Goal: Task Accomplishment & Management: Complete application form

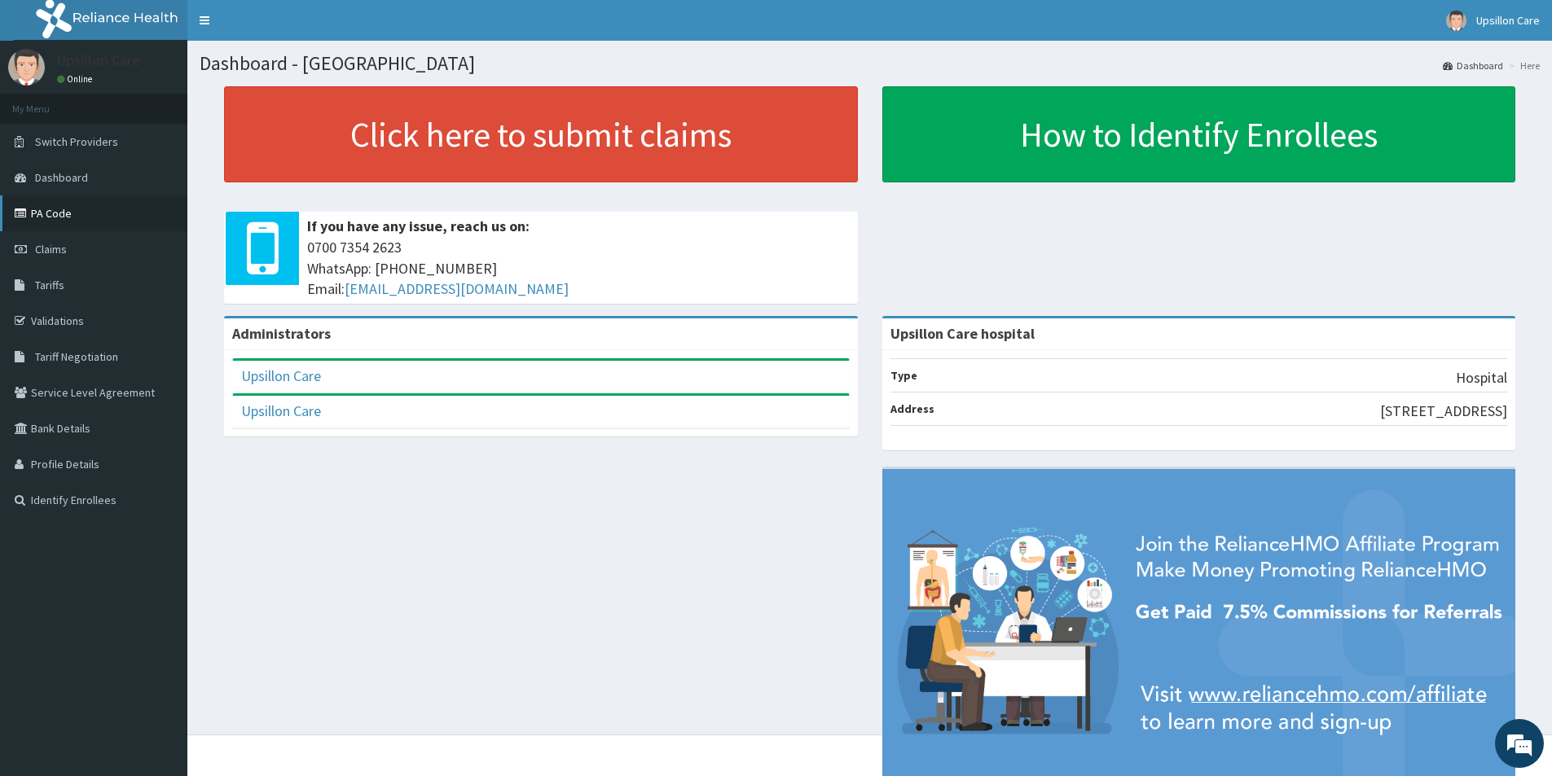
click at [73, 205] on link "PA Code" at bounding box center [93, 214] width 187 height 36
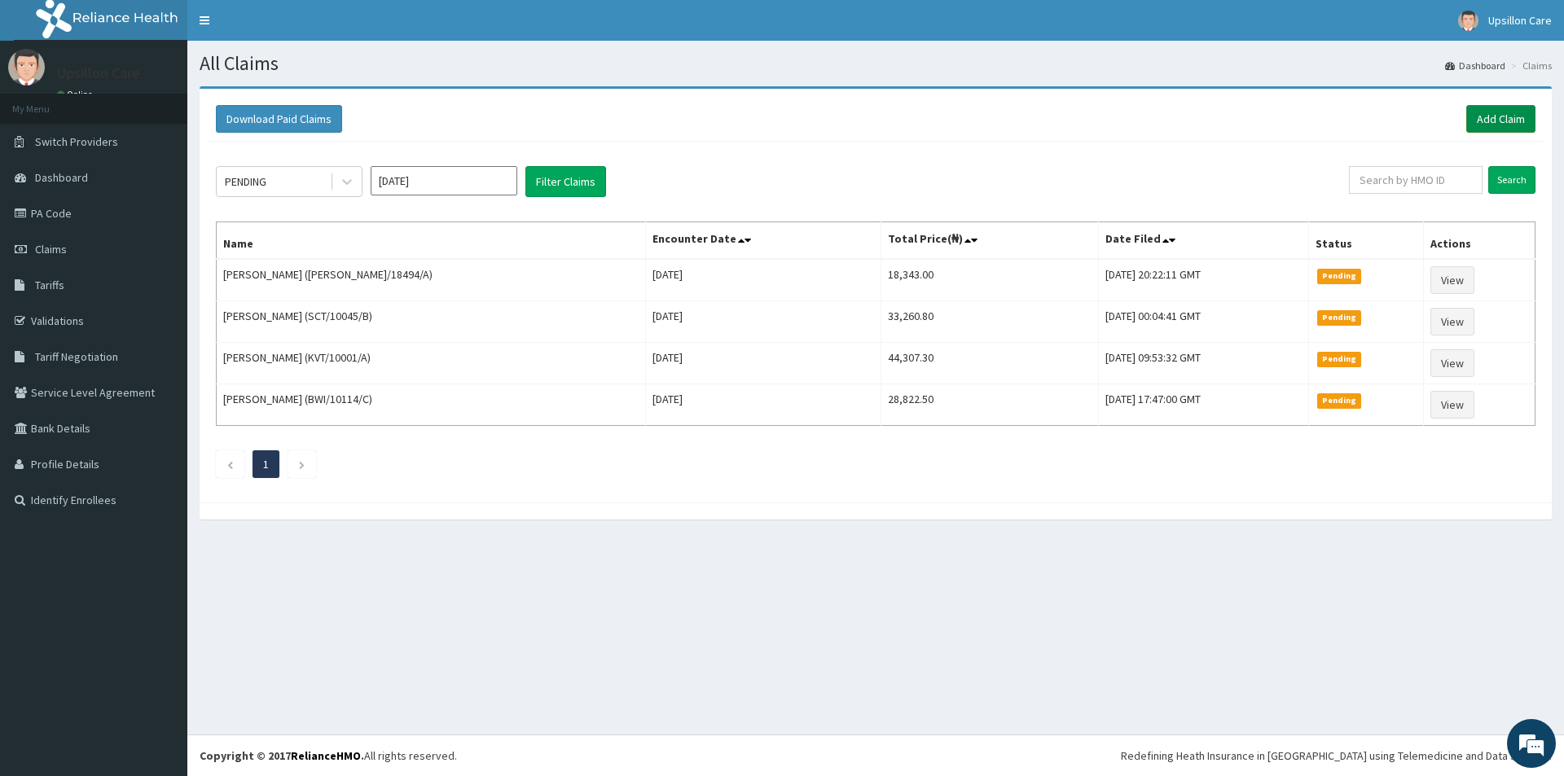
click at [1479, 125] on link "Add Claim" at bounding box center [1500, 119] width 69 height 28
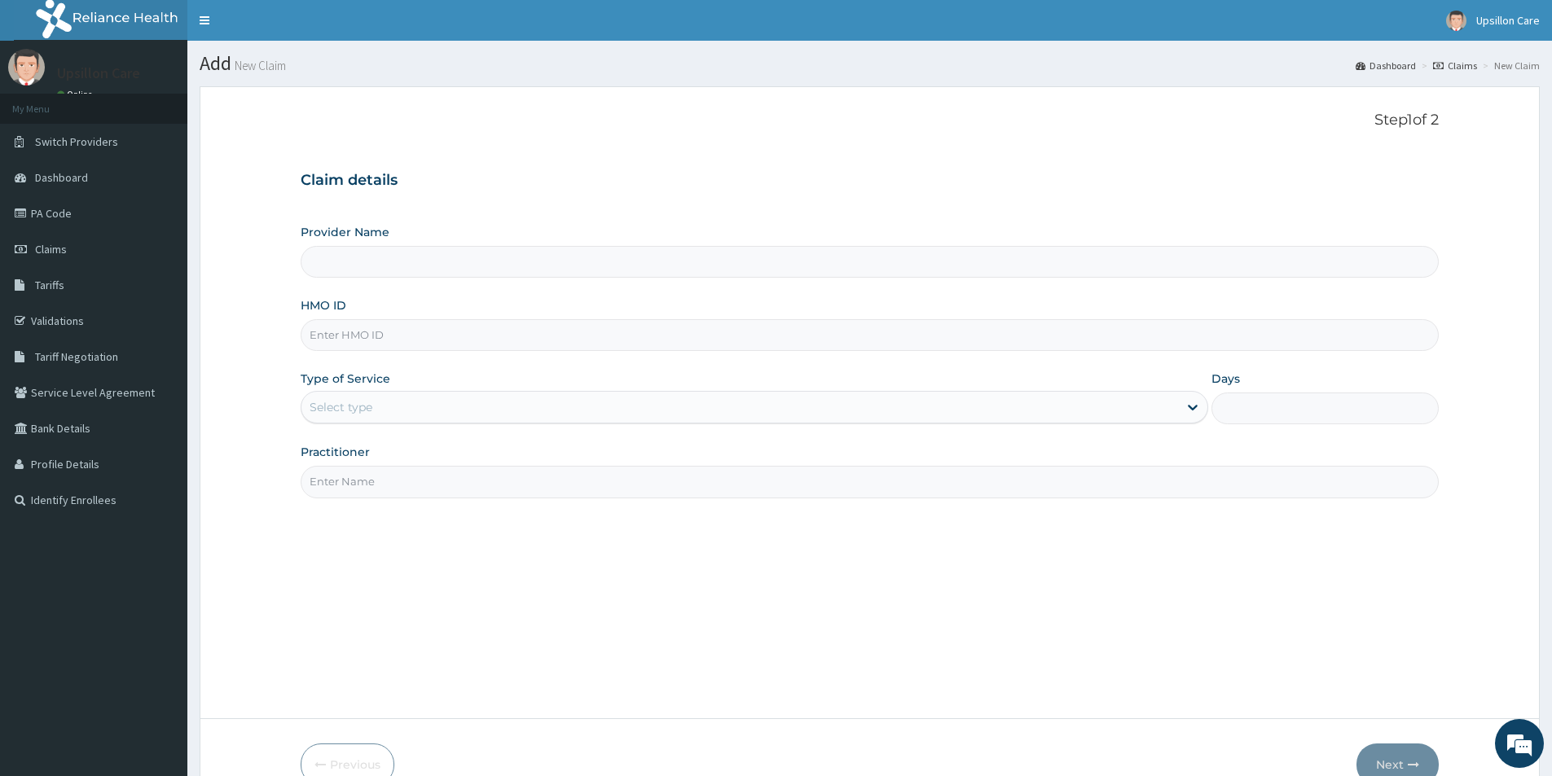
type input "Upsillon Care hospital"
click at [341, 341] on input "HMO ID" at bounding box center [870, 335] width 1138 height 32
type input "SCT/10045/A"
click at [363, 406] on div "Select type" at bounding box center [341, 407] width 63 height 16
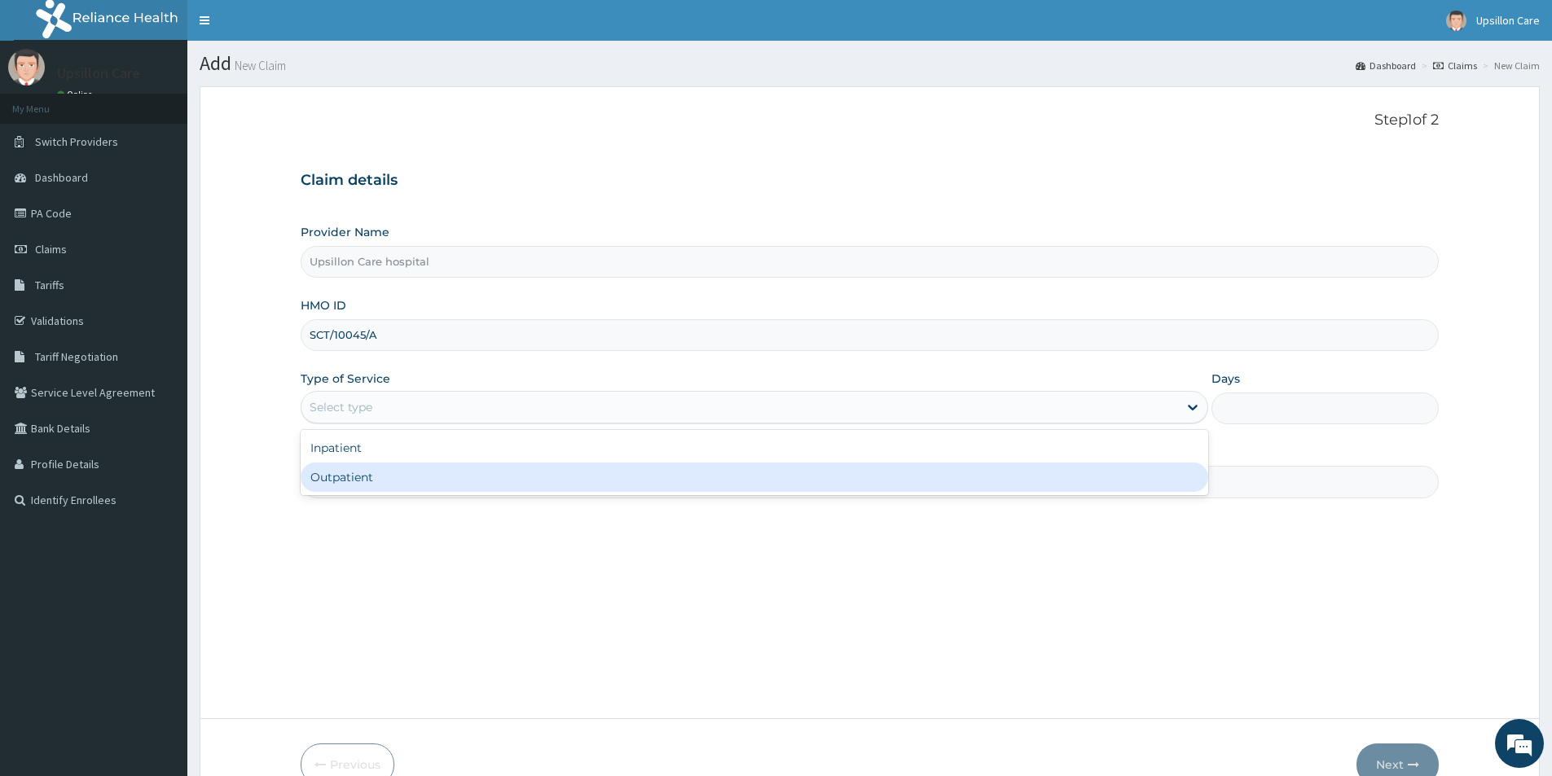
click at [363, 483] on div "Outpatient" at bounding box center [754, 477] width 907 height 29
type input "1"
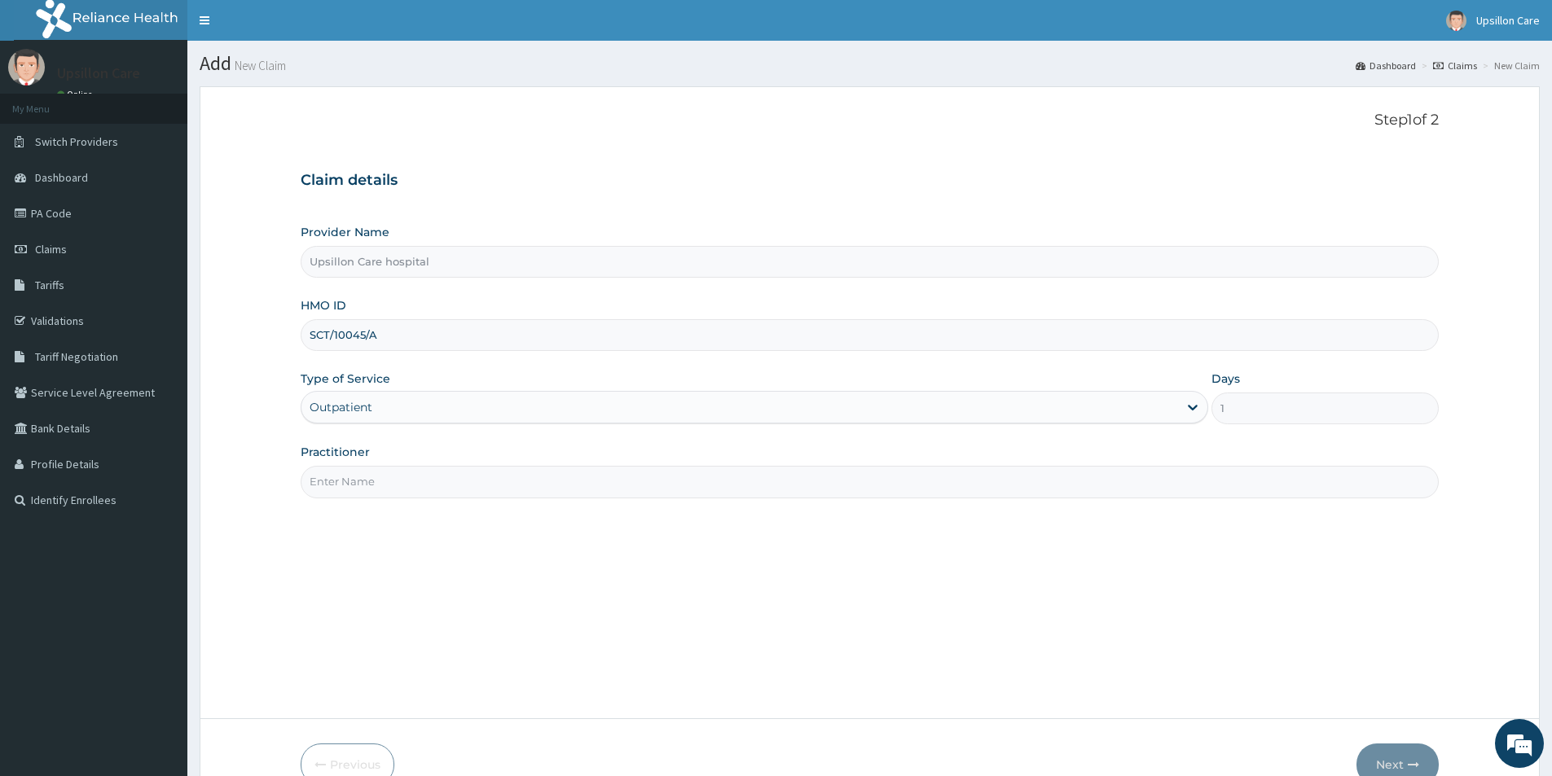
click at [363, 483] on input "Practitioner" at bounding box center [870, 482] width 1138 height 32
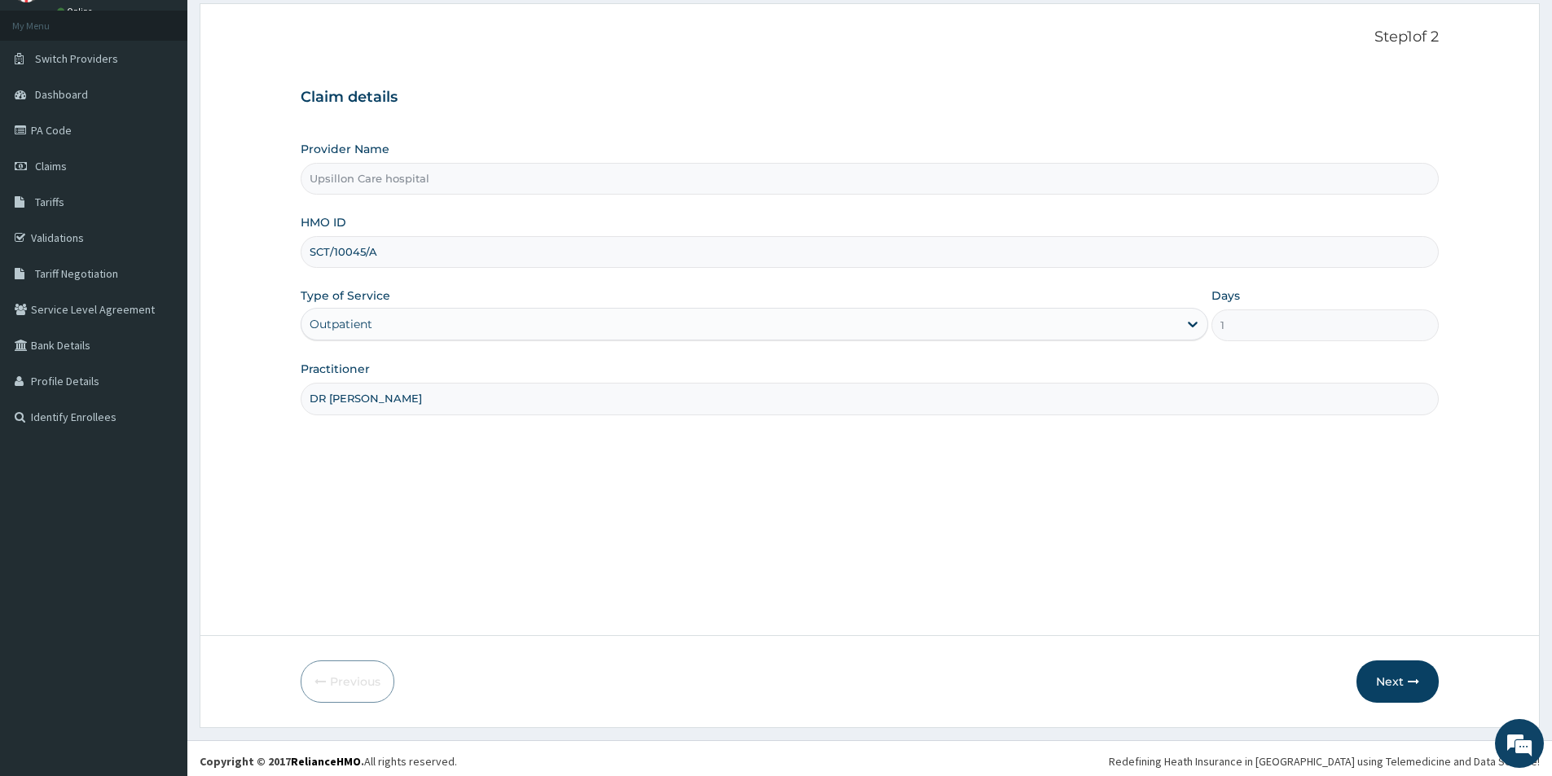
scroll to position [89, 0]
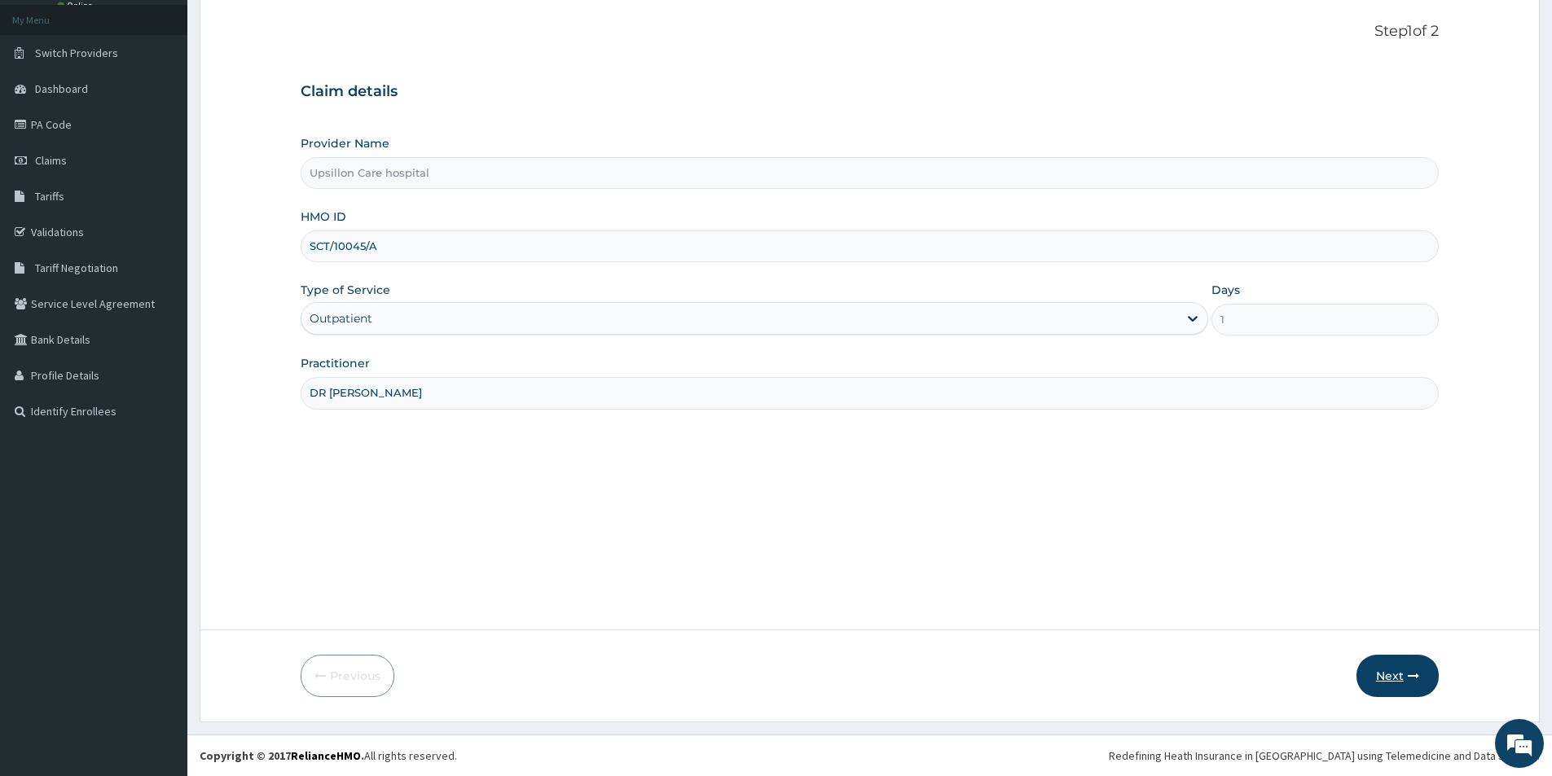
type input "DR [PERSON_NAME]"
click at [1388, 666] on button "Next" at bounding box center [1397, 676] width 82 height 42
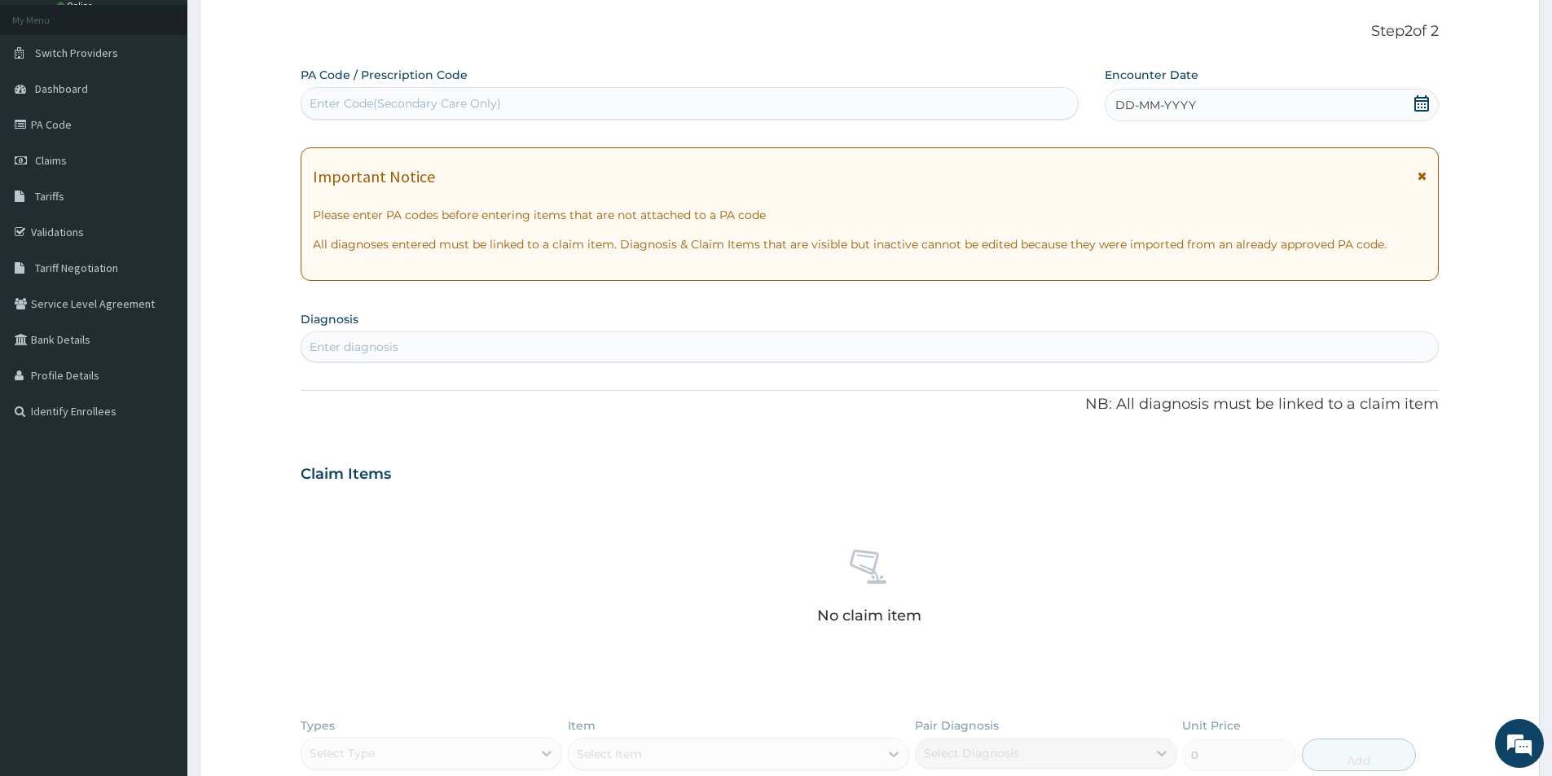
click at [443, 341] on div "Enter diagnosis" at bounding box center [869, 347] width 1136 height 26
type input "PEPTIC"
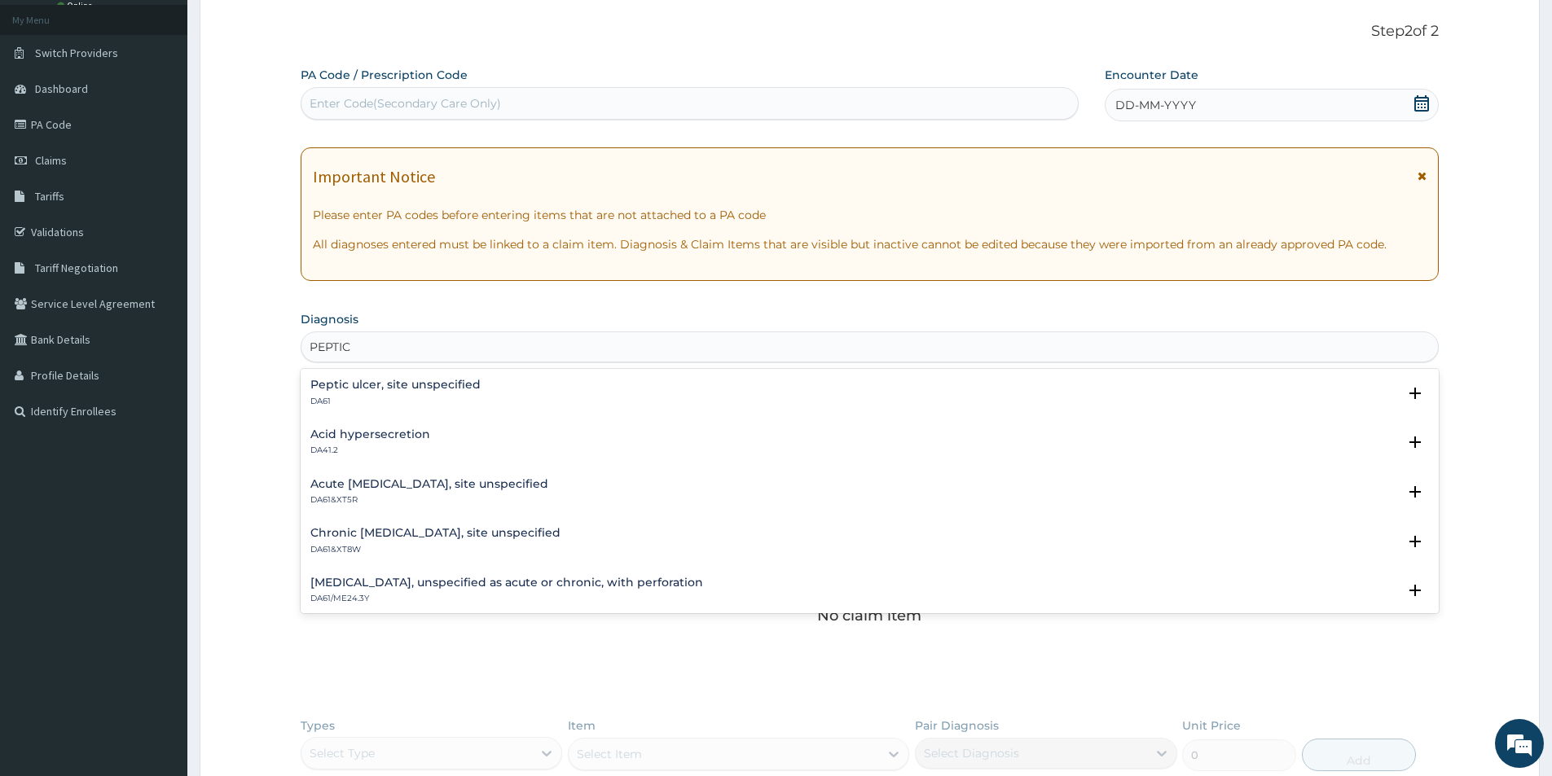
click at [420, 383] on h4 "Peptic ulcer, site unspecified" at bounding box center [395, 385] width 170 height 12
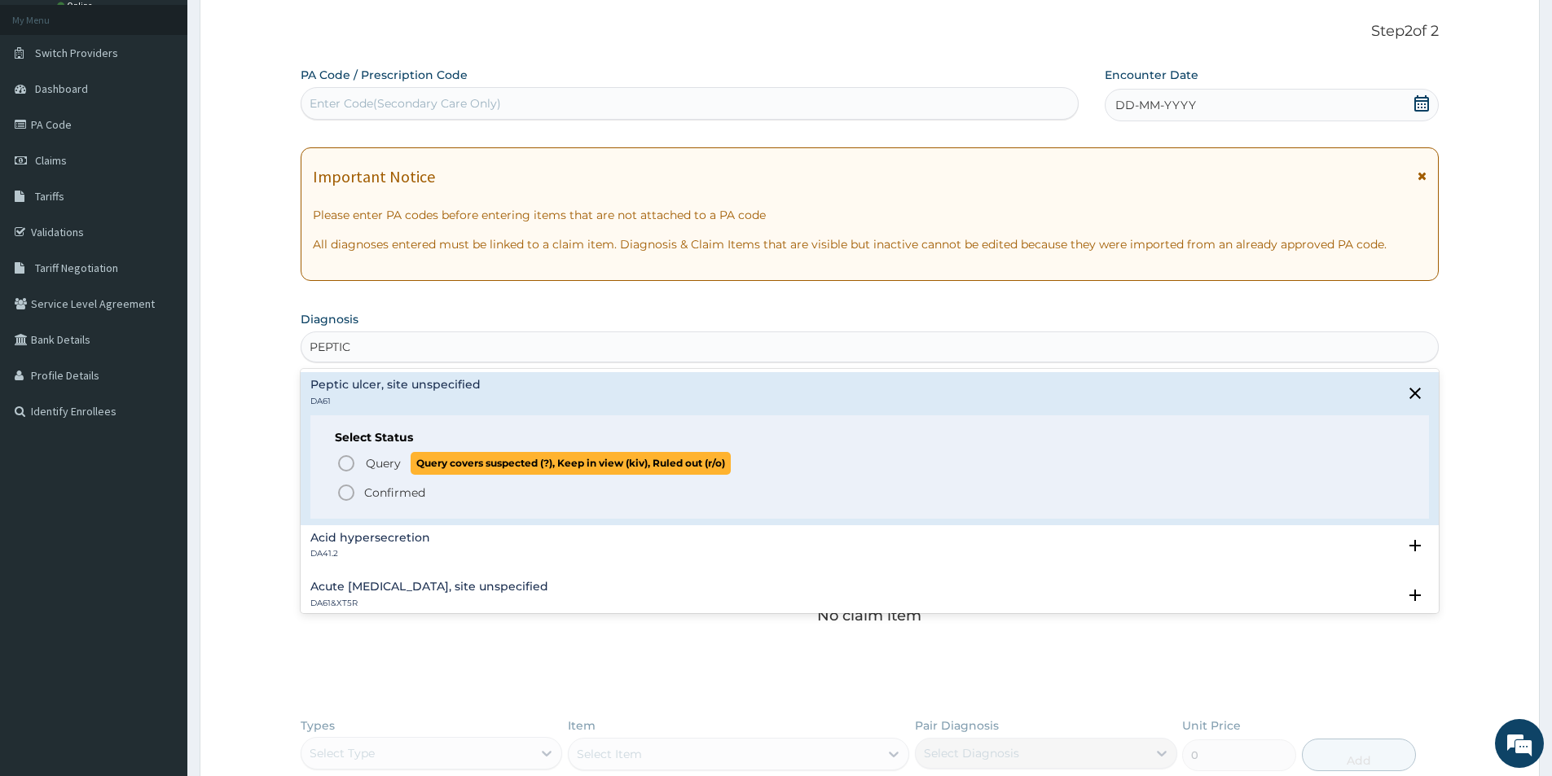
click at [345, 464] on icon "status option query" at bounding box center [346, 464] width 20 height 20
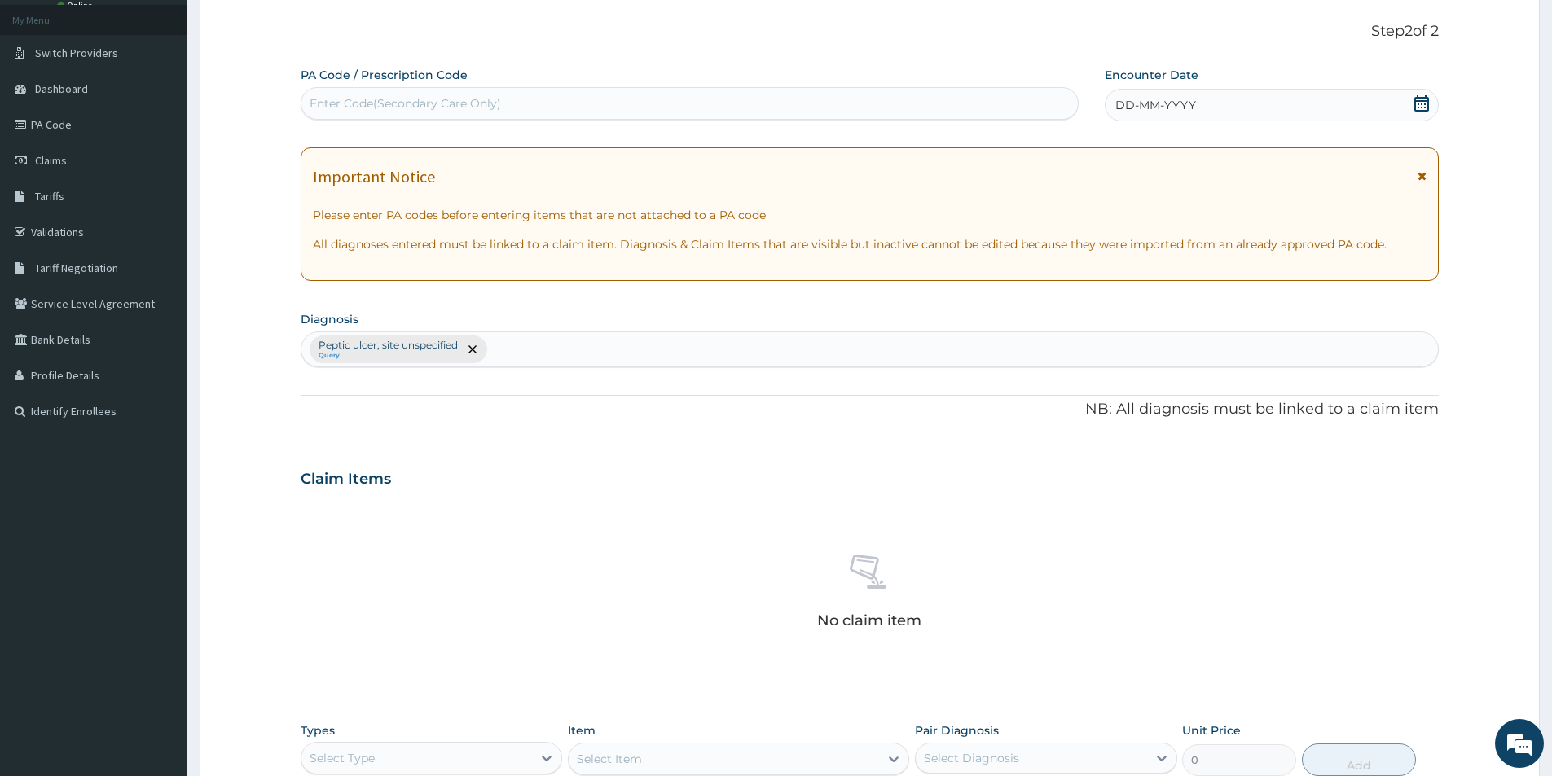
click at [514, 359] on div "[MEDICAL_DATA], site unspecified Query" at bounding box center [869, 349] width 1136 height 34
type input "[MEDICAL_DATA]"
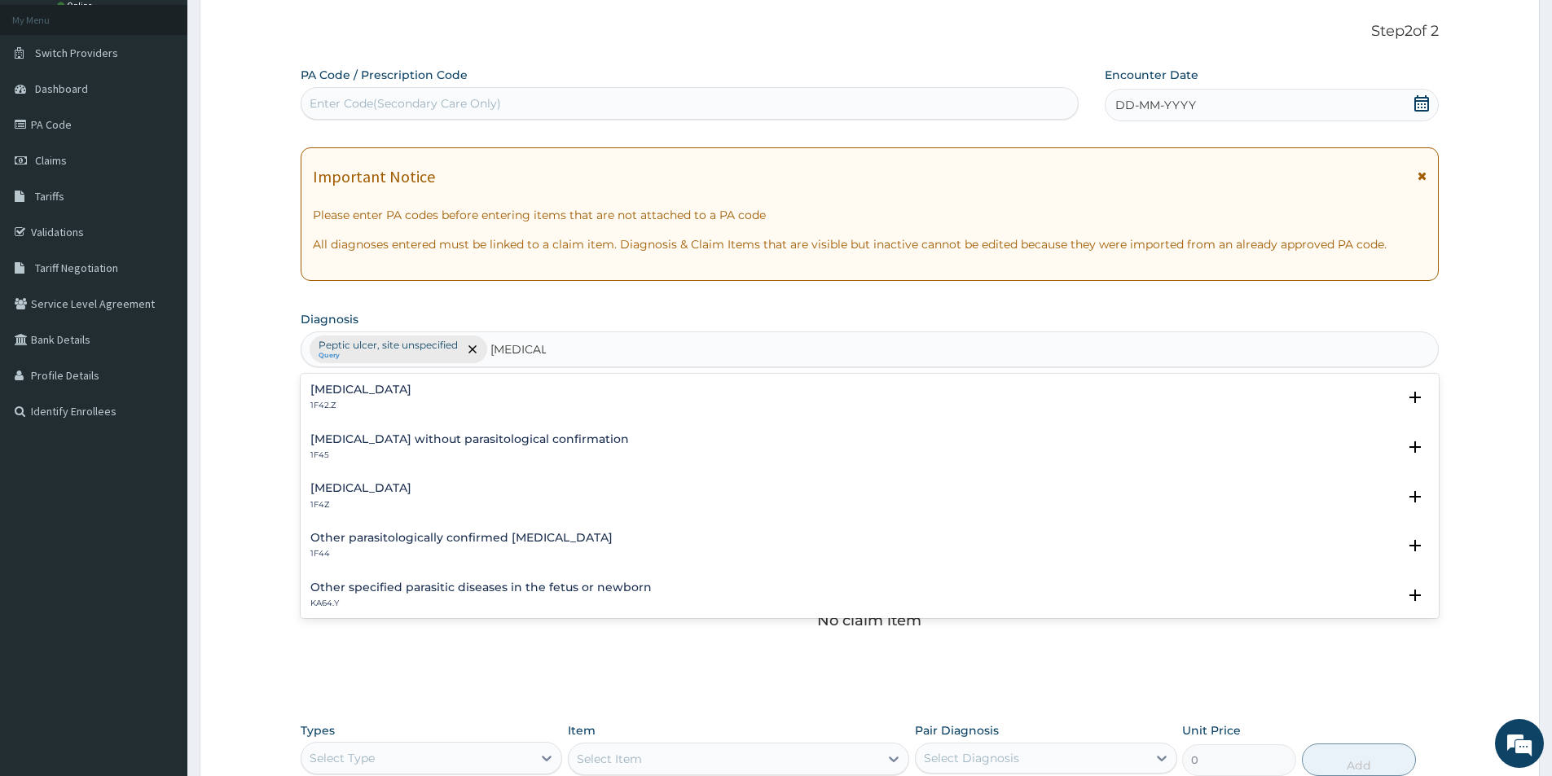
click at [481, 500] on div "[MEDICAL_DATA] 1F4Z" at bounding box center [869, 496] width 1118 height 29
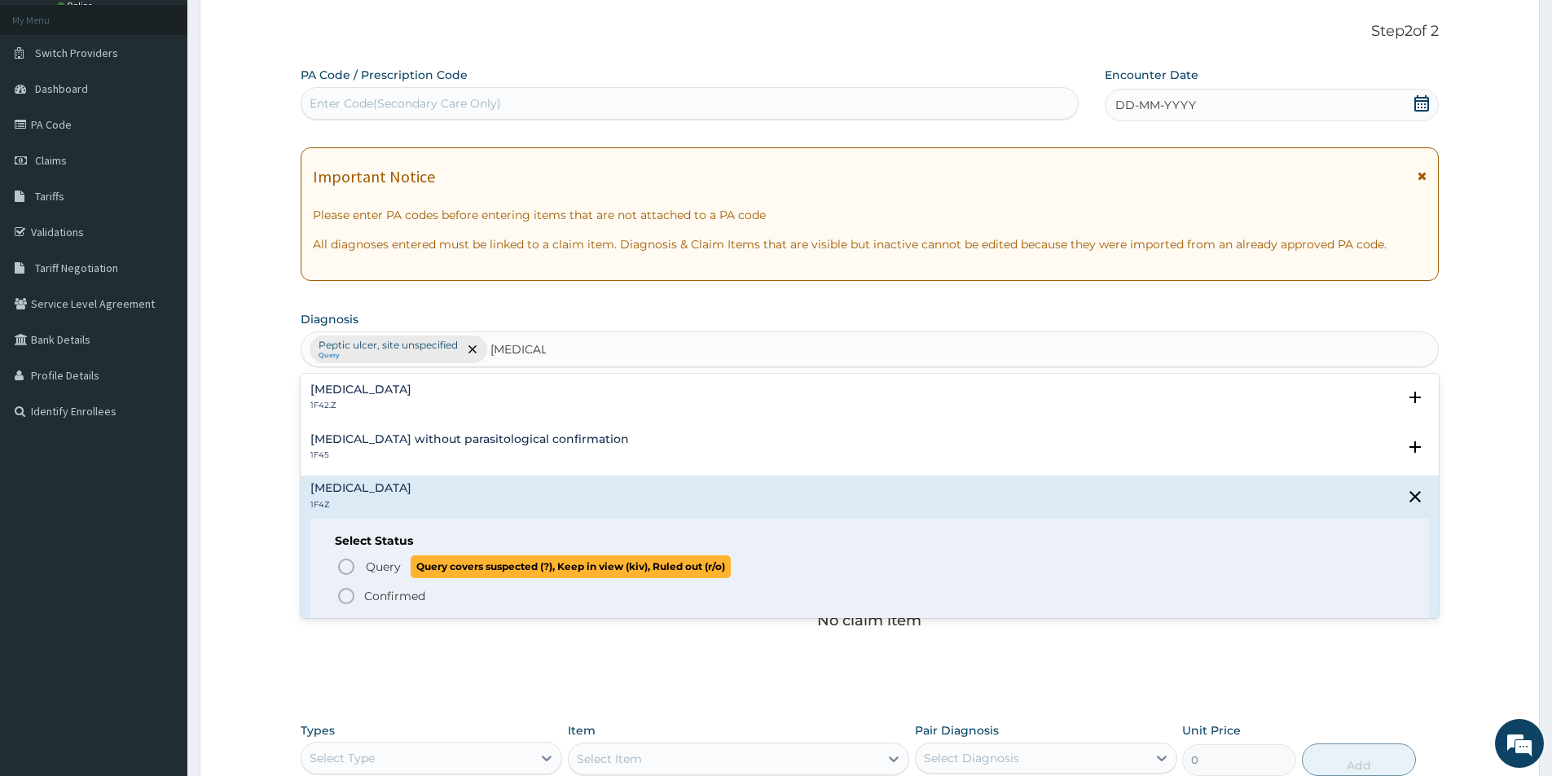
click at [349, 567] on icon "status option query" at bounding box center [346, 567] width 20 height 20
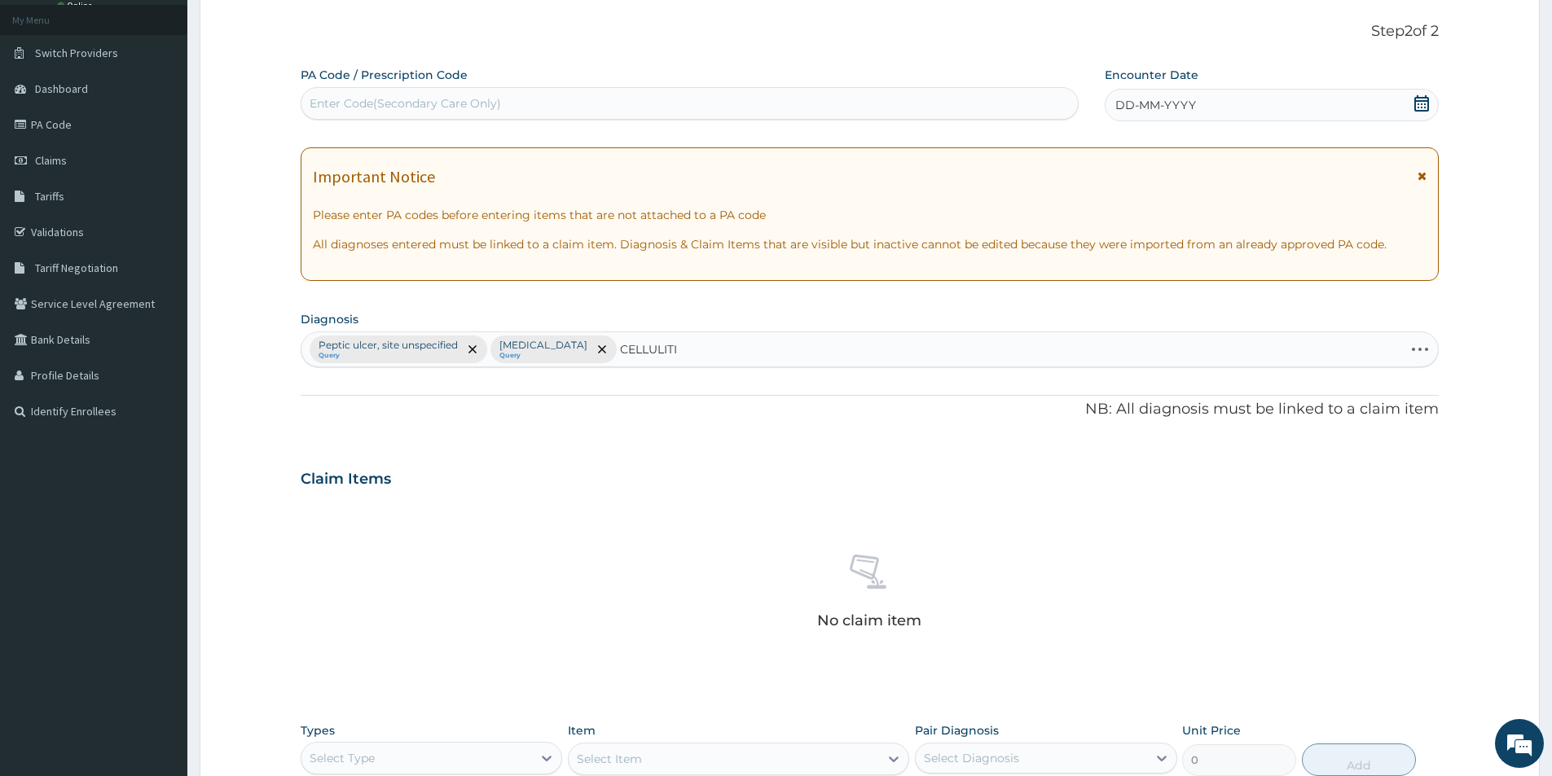
type input "[MEDICAL_DATA]"
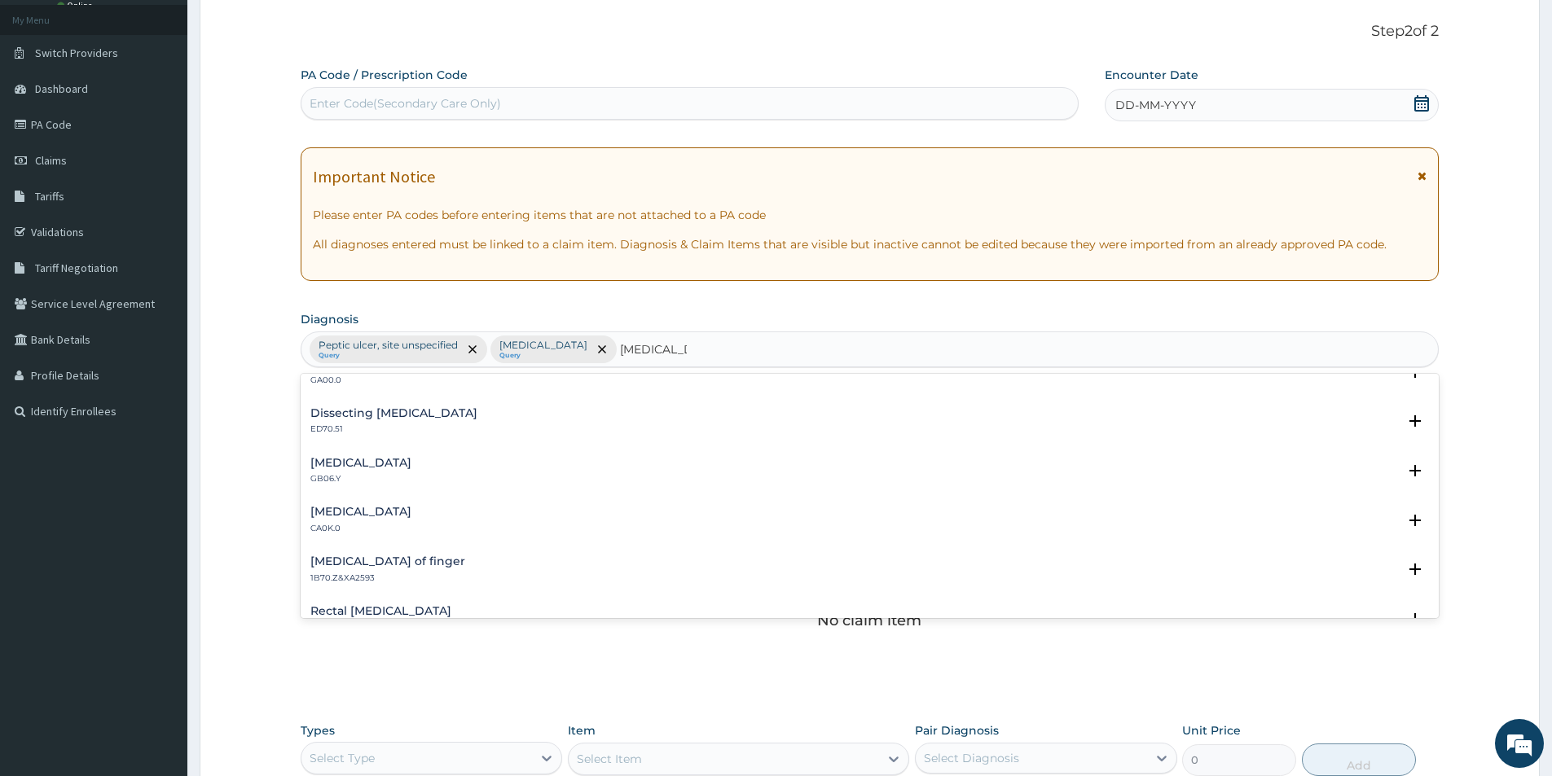
scroll to position [163, 0]
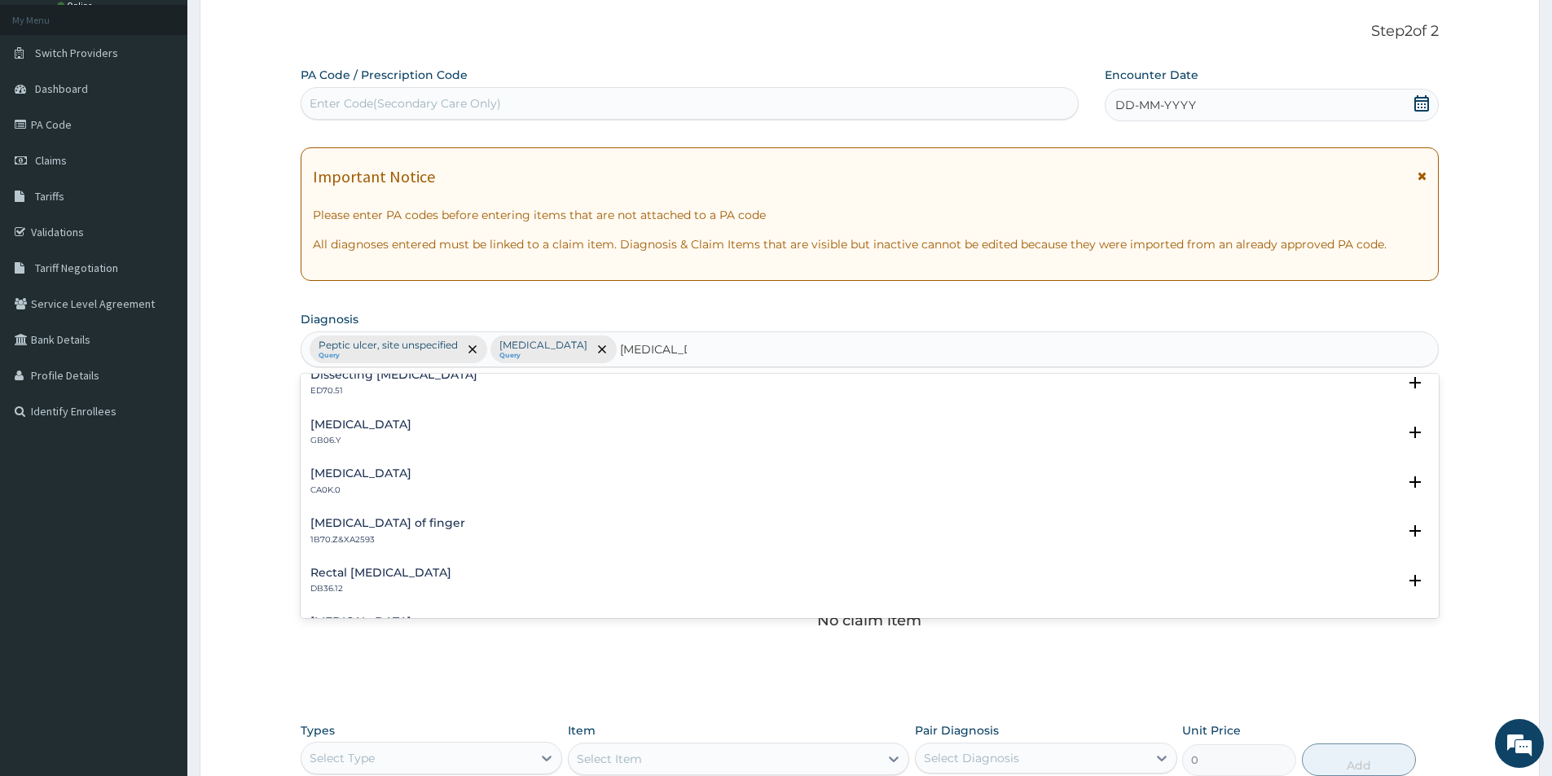
click at [412, 527] on div "[MEDICAL_DATA] of finger 1B70.Z&XA2593" at bounding box center [869, 531] width 1118 height 29
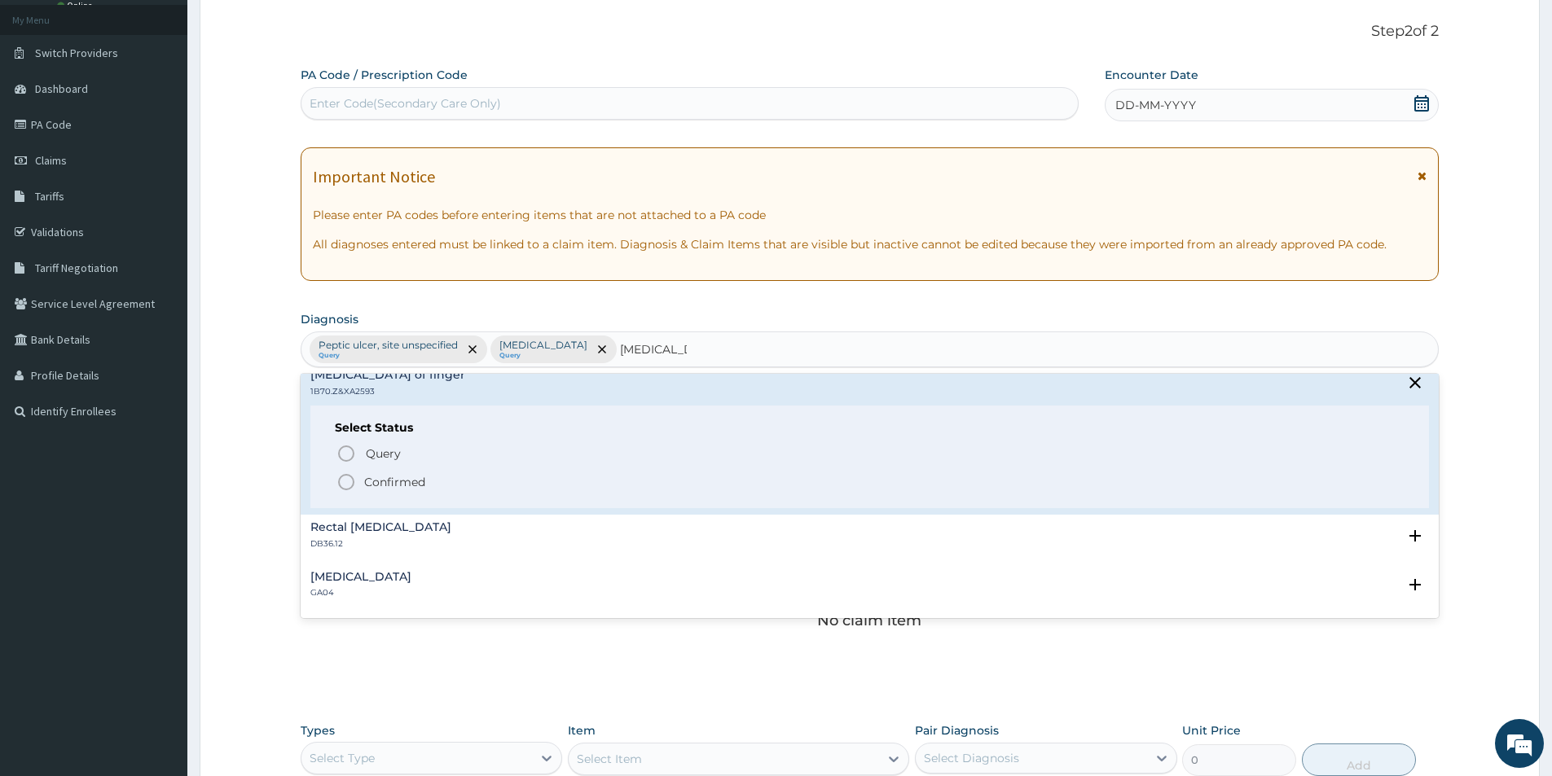
scroll to position [326, 0]
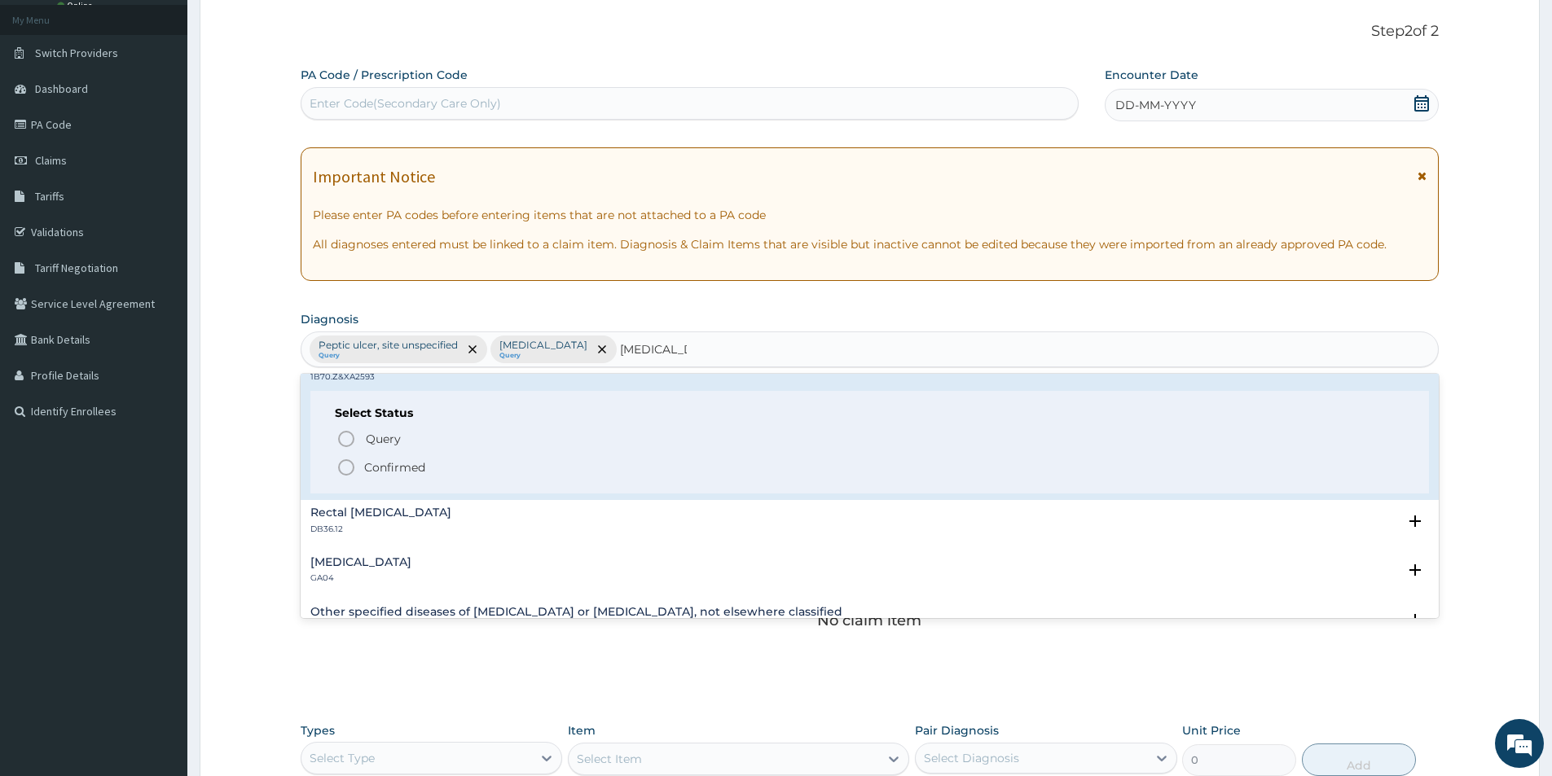
click at [342, 469] on icon "status option filled" at bounding box center [346, 468] width 20 height 20
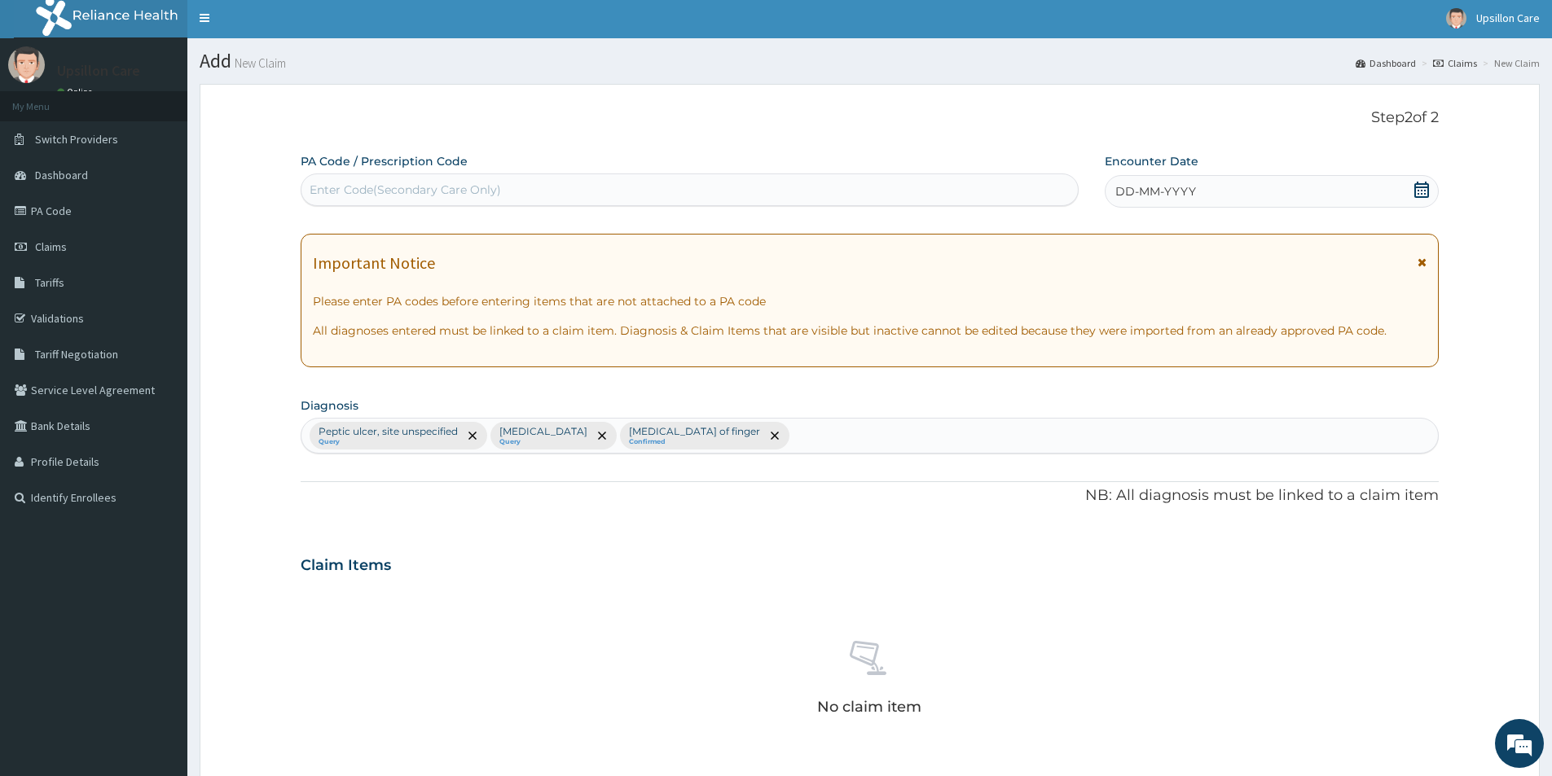
scroll to position [0, 0]
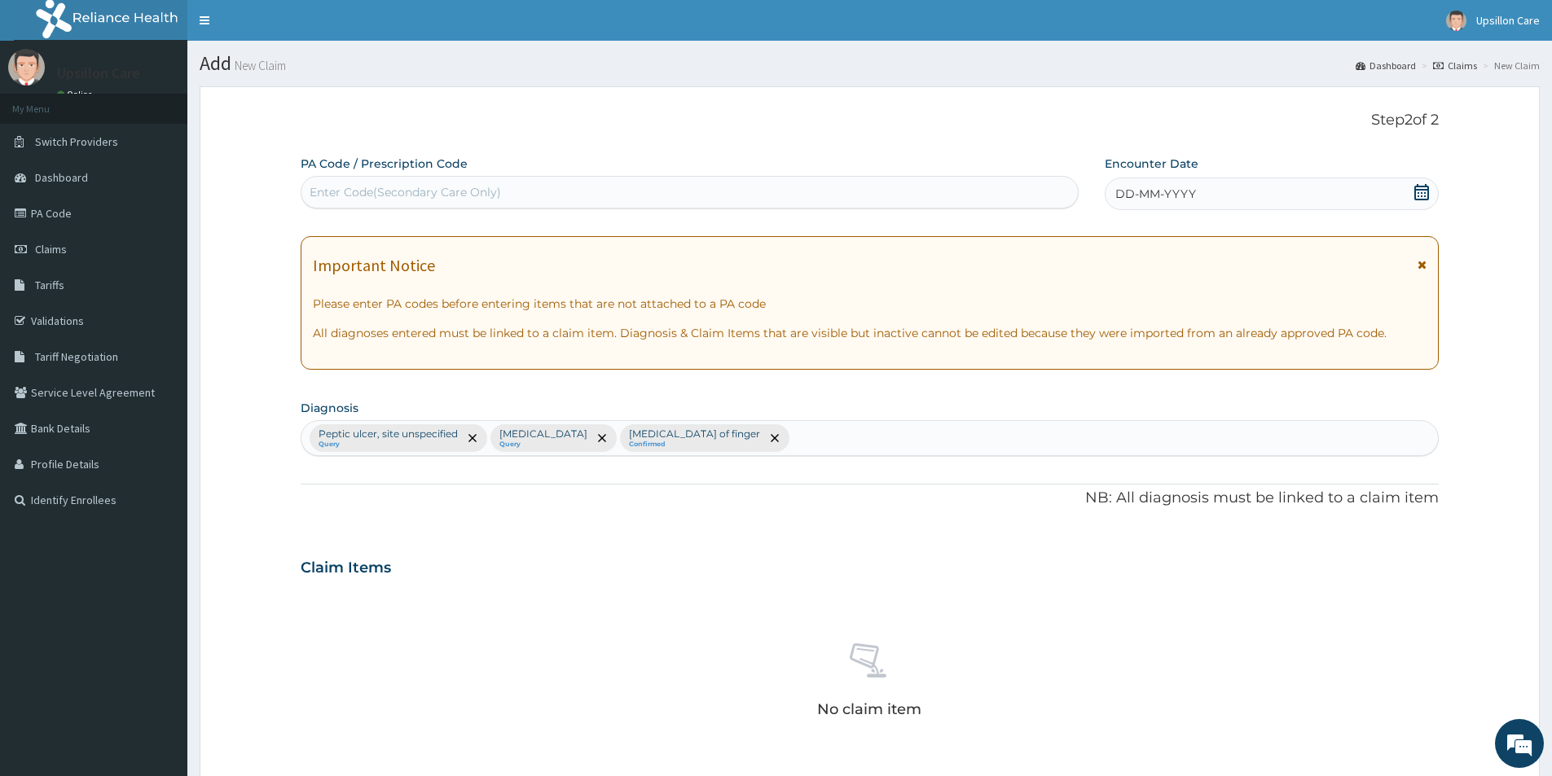
click at [446, 191] on div "Enter Code(Secondary Care Only)" at bounding box center [405, 192] width 191 height 16
paste input "PA/17C7CD"
type input "PA/17C7CD"
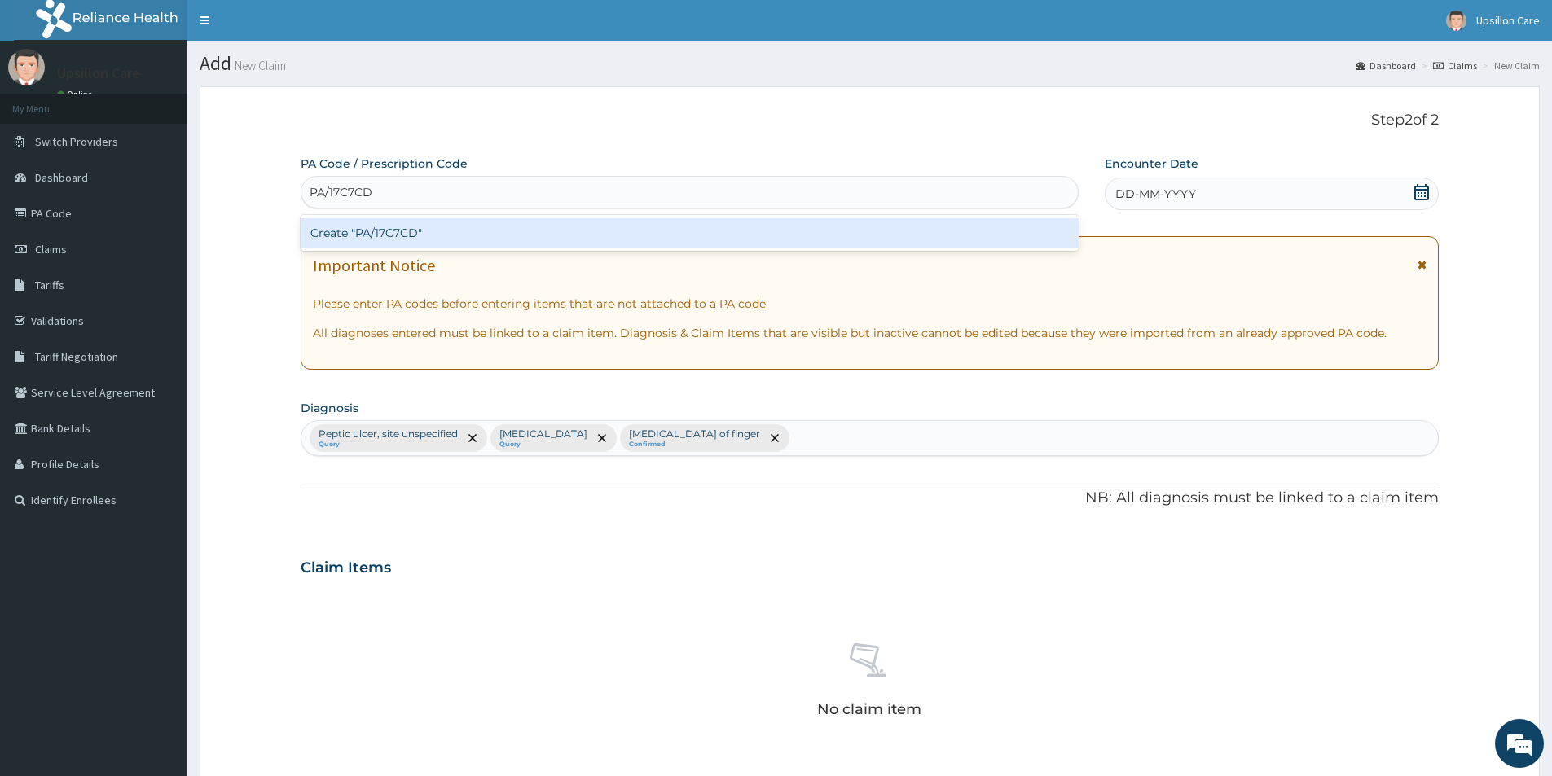
click at [445, 231] on div "Create "PA/17C7CD"" at bounding box center [690, 232] width 778 height 29
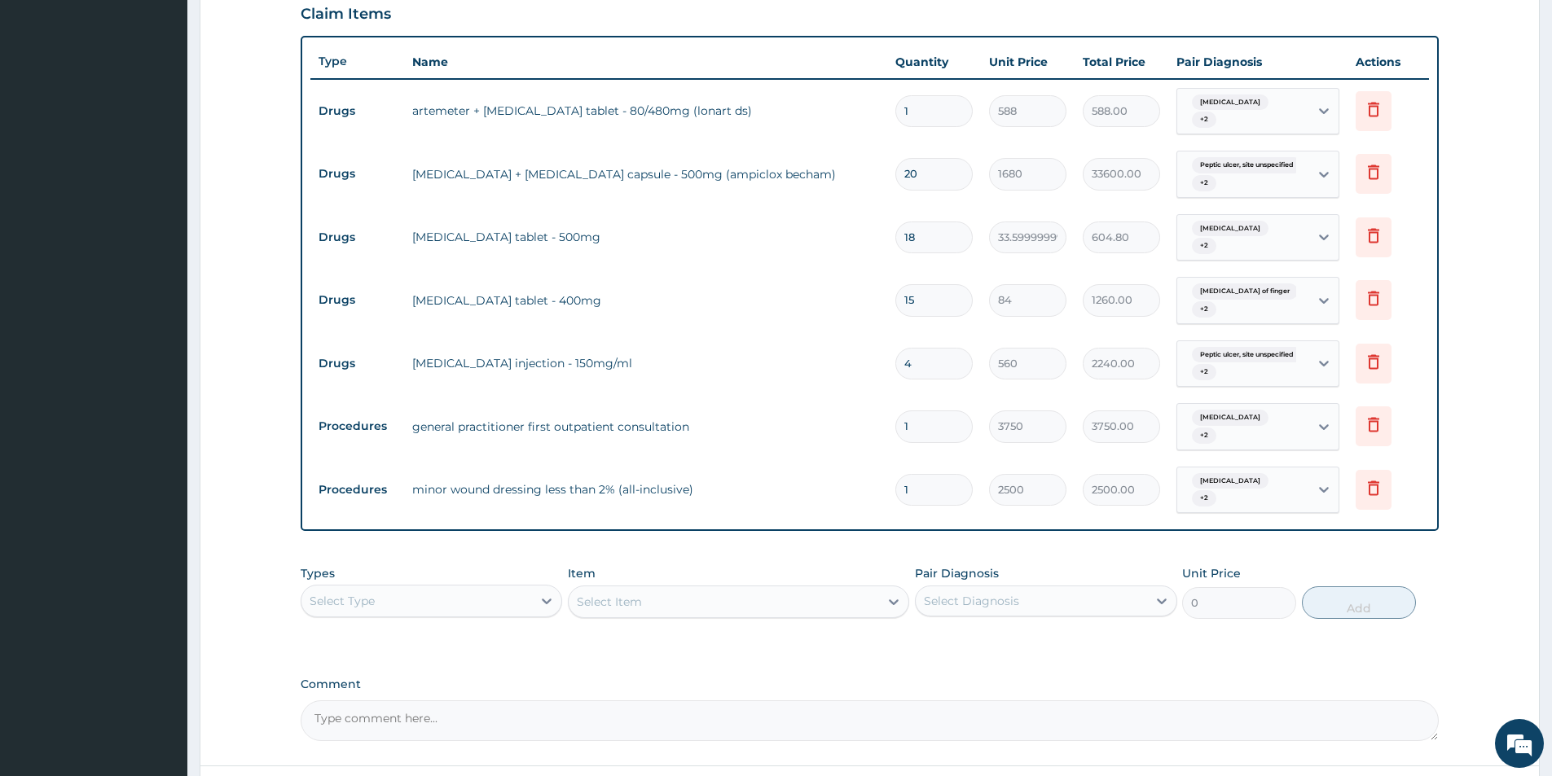
scroll to position [690, 0]
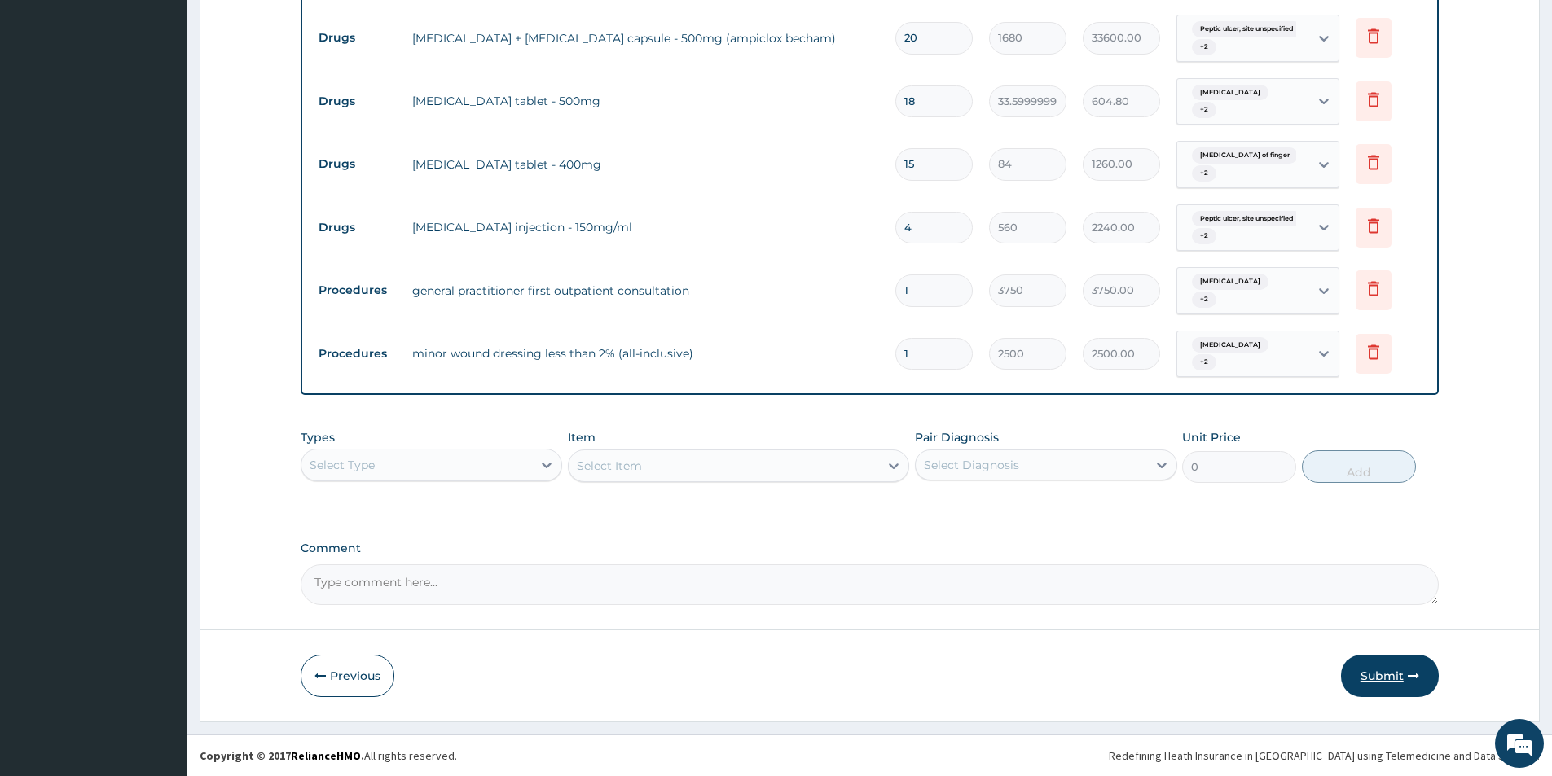
click at [1383, 677] on button "Submit" at bounding box center [1390, 676] width 98 height 42
